Goal: Information Seeking & Learning: Learn about a topic

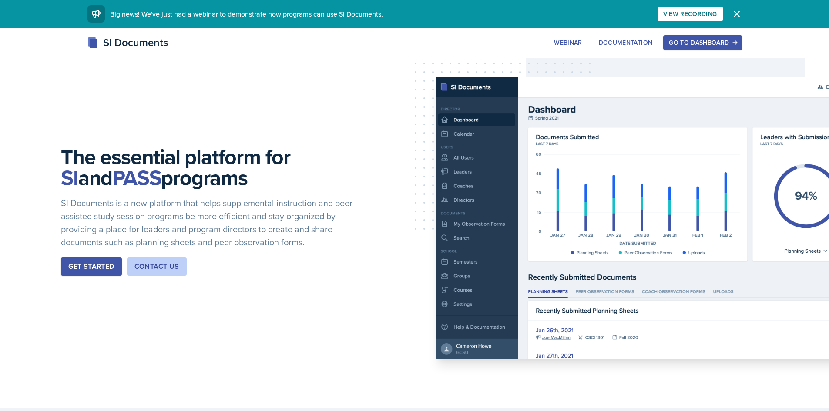
click at [694, 41] on div "Go to Dashboard" at bounding box center [702, 42] width 67 height 7
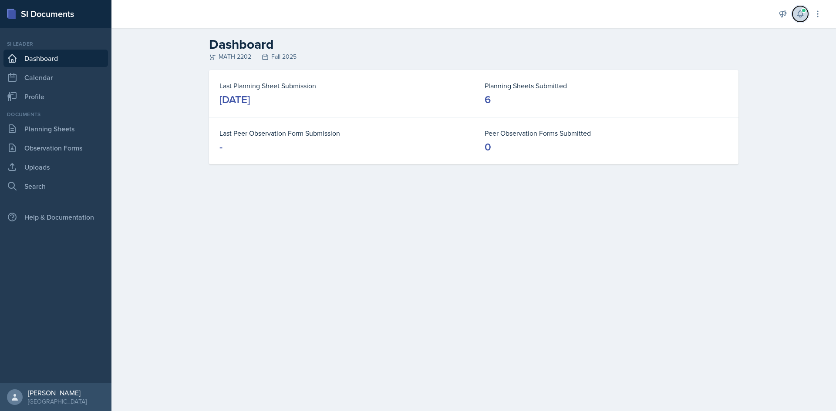
click at [801, 12] on span at bounding box center [803, 10] width 5 height 5
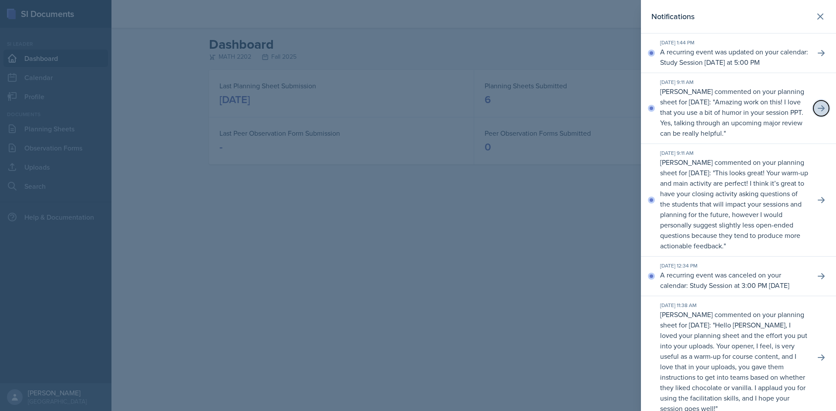
click at [817, 113] on icon at bounding box center [821, 108] width 9 height 9
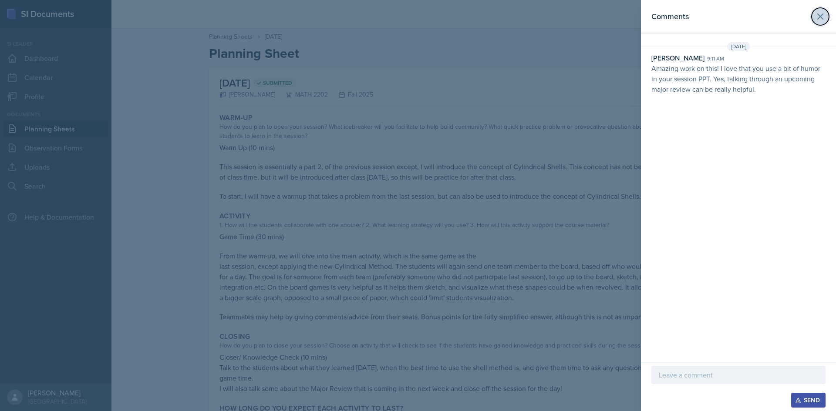
click at [826, 14] on button at bounding box center [819, 16] width 17 height 17
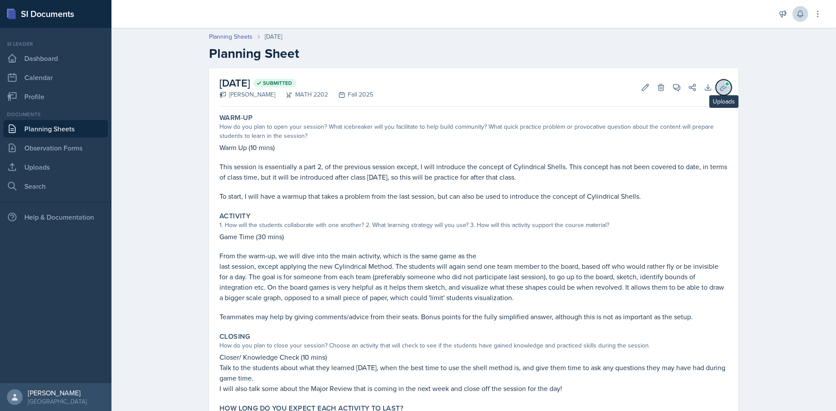
click at [724, 86] on span at bounding box center [726, 83] width 5 height 5
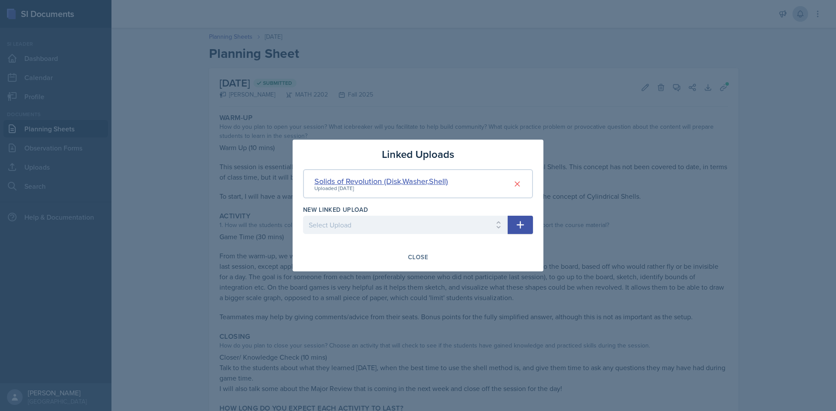
click at [433, 181] on div "Solids of Revolution (Disk,Washer,Shell)" at bounding box center [381, 181] width 134 height 12
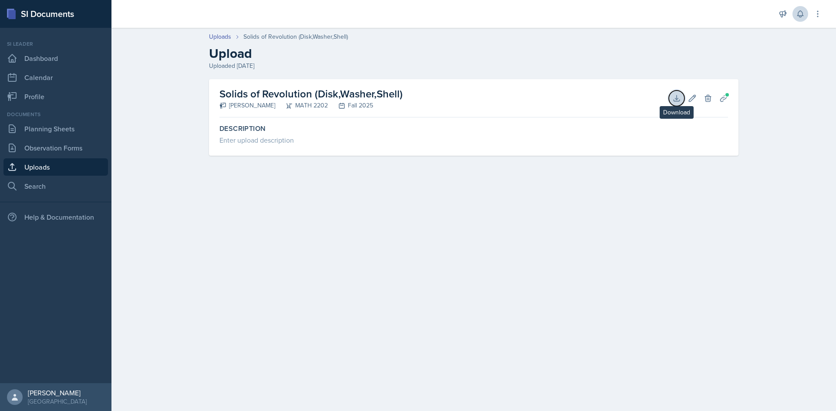
click at [680, 97] on icon at bounding box center [676, 98] width 9 height 9
click at [803, 13] on icon at bounding box center [800, 14] width 9 height 9
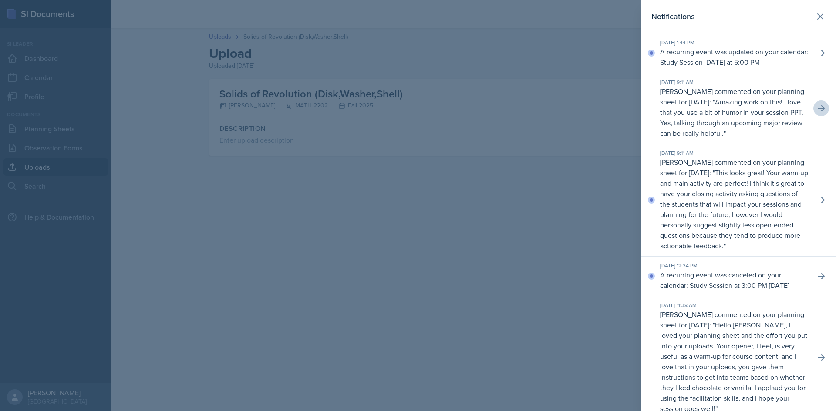
click at [618, 208] on div at bounding box center [418, 205] width 836 height 411
